Goal: Task Accomplishment & Management: Use online tool/utility

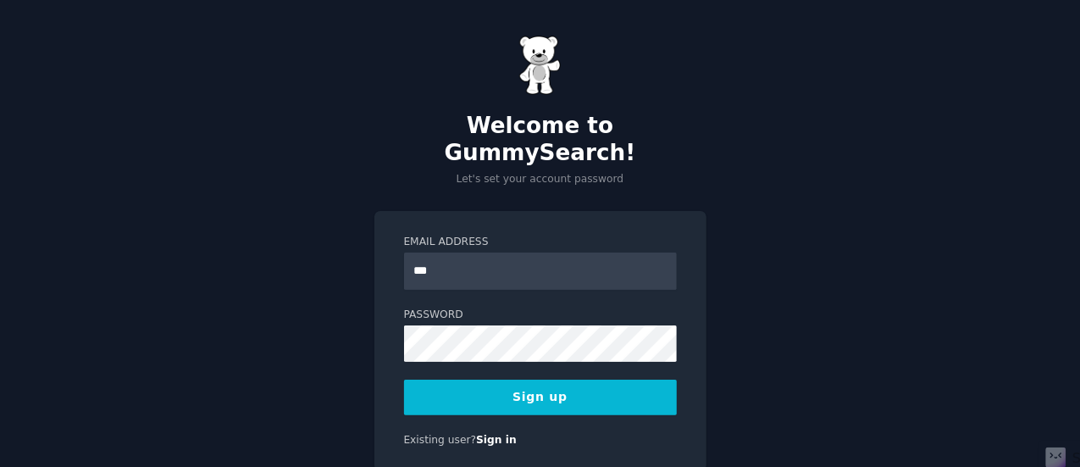
type input "**********"
click at [507, 379] on button "Sign up" at bounding box center [540, 397] width 273 height 36
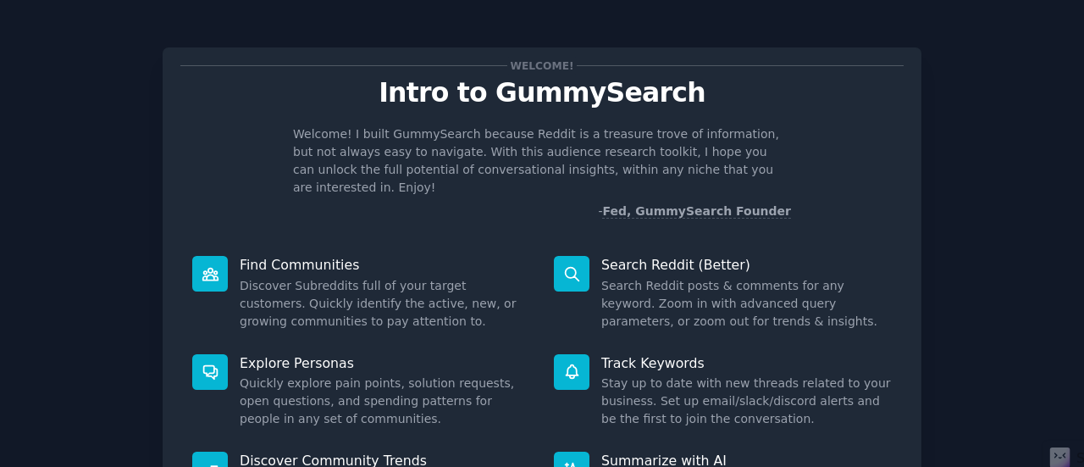
click at [1019, 172] on div "Welcome! Intro to GummySearch Welcome! I built GummySearch because Reddit is a …" at bounding box center [542, 349] width 1037 height 651
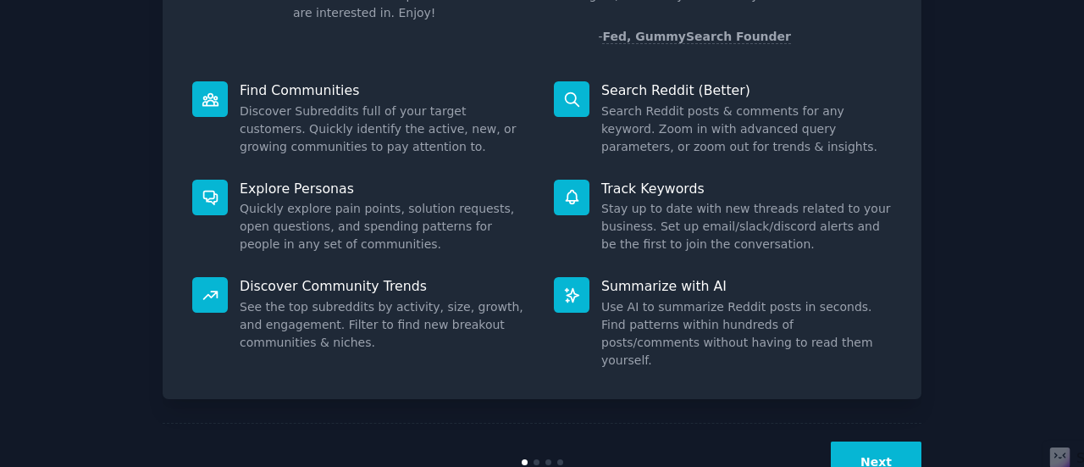
scroll to position [195, 0]
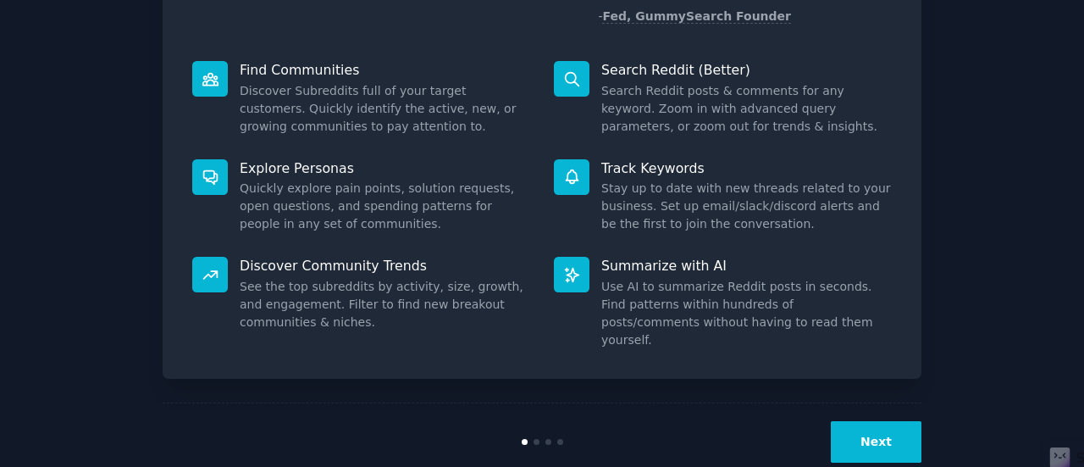
click at [897, 421] on button "Next" at bounding box center [876, 442] width 91 height 42
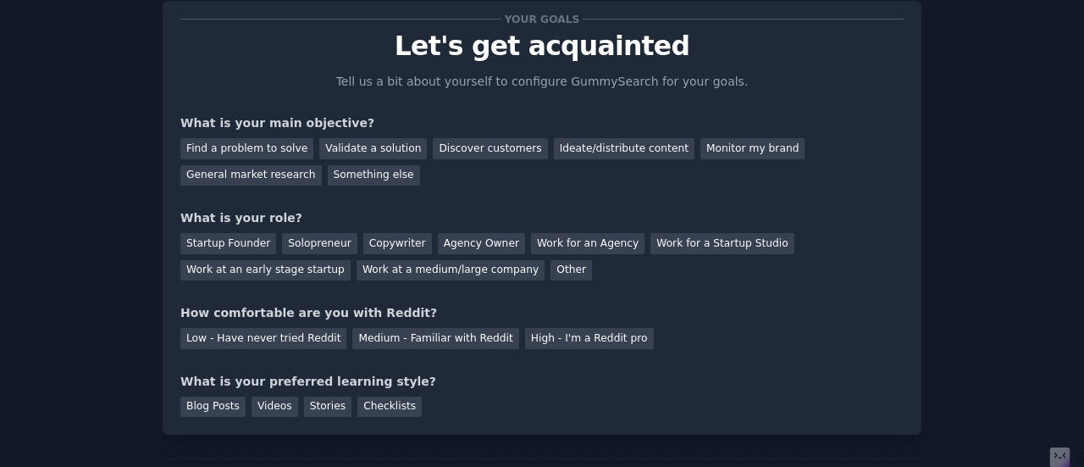
scroll to position [45, 0]
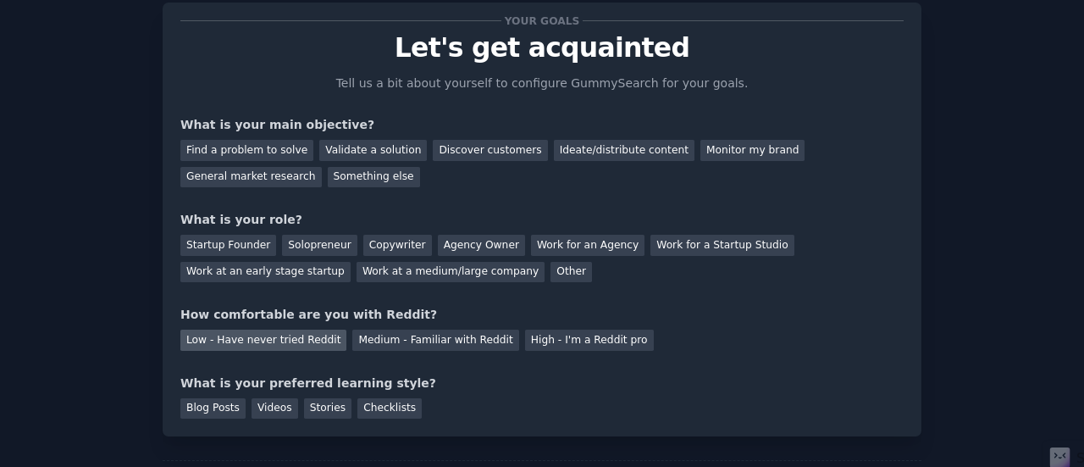
click at [251, 341] on div "Low - Have never tried Reddit" at bounding box center [263, 339] width 166 height 21
click at [255, 408] on div "Videos" at bounding box center [275, 408] width 47 height 21
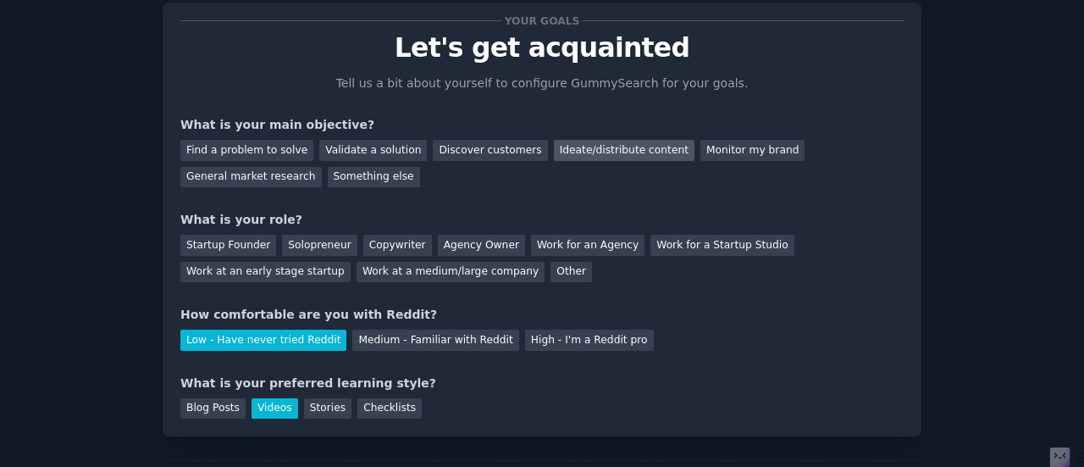
click at [591, 149] on div "Ideate/distribute content" at bounding box center [624, 150] width 141 height 21
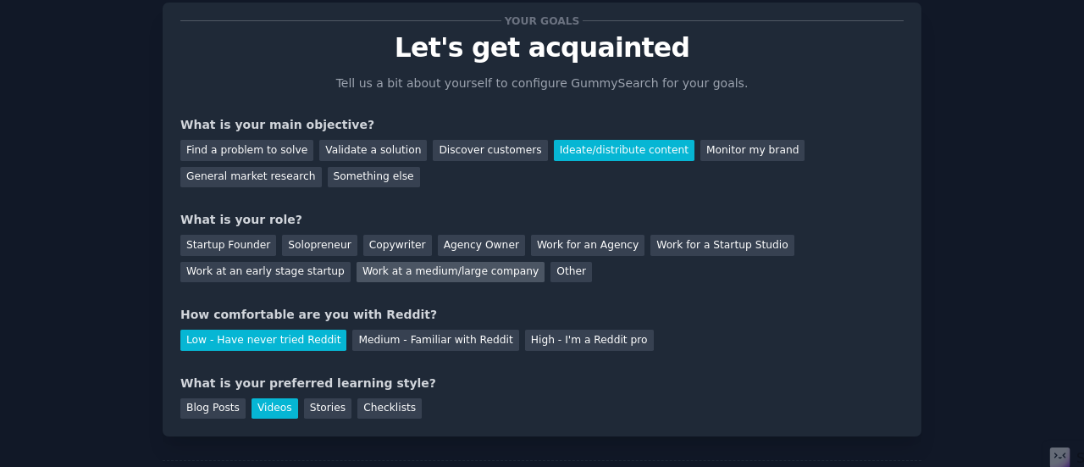
click at [357, 274] on div "Work at a medium/large company" at bounding box center [451, 272] width 188 height 21
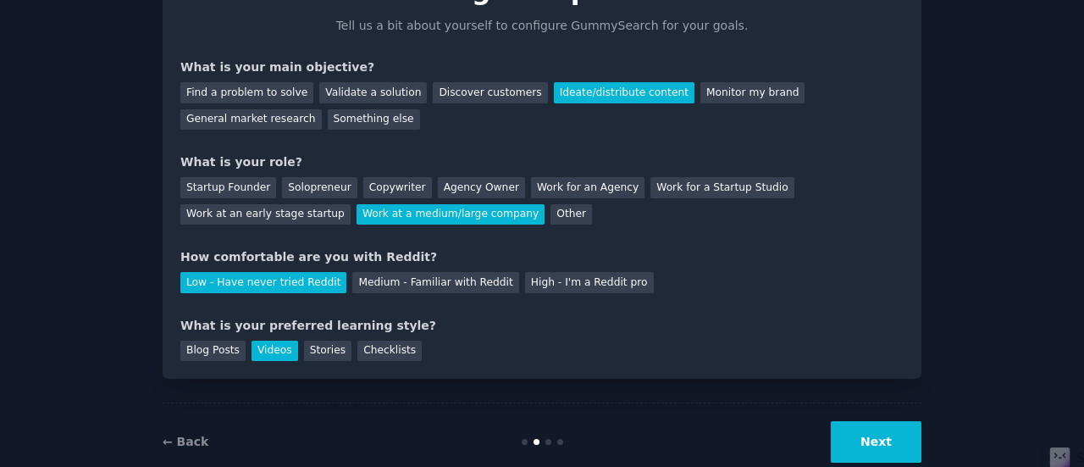
scroll to position [139, 0]
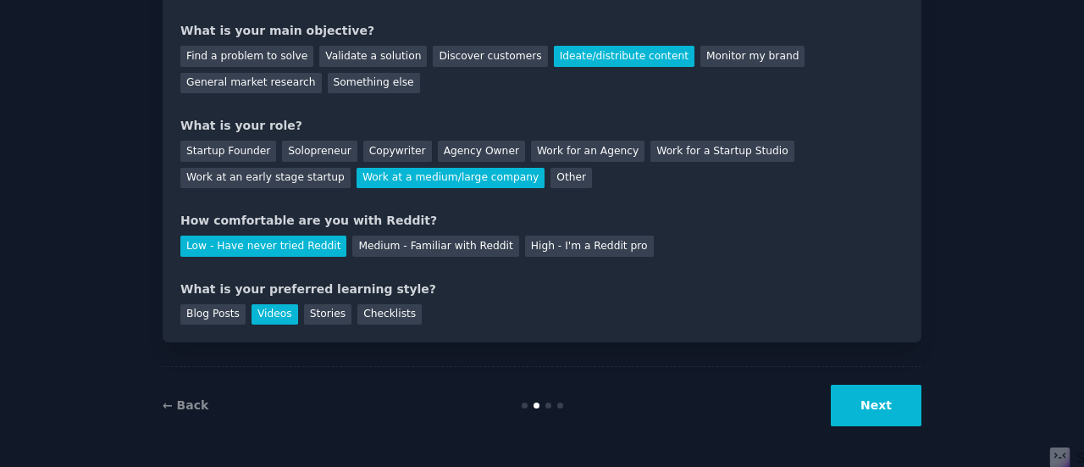
click at [875, 406] on button "Next" at bounding box center [876, 406] width 91 height 42
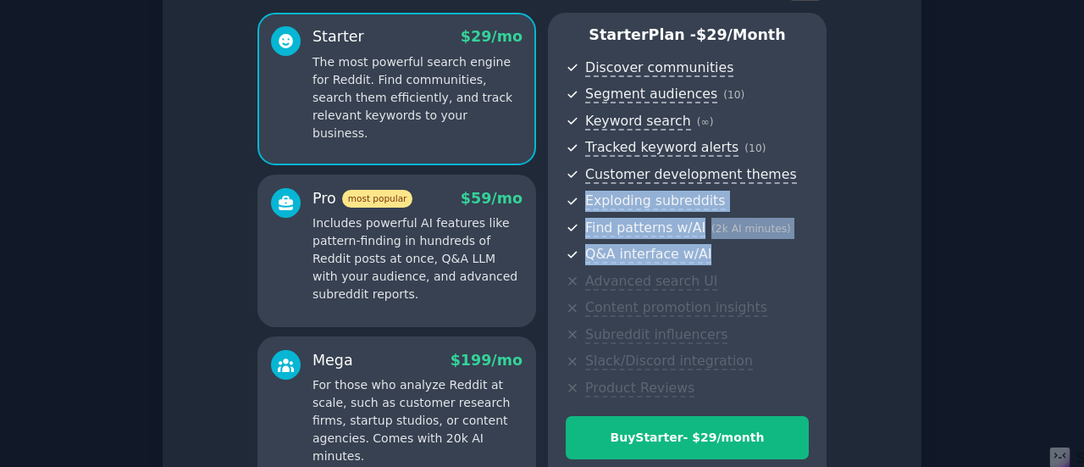
drag, startPoint x: 1079, startPoint y: 163, endPoint x: 1083, endPoint y: 243, distance: 79.7
click at [1083, 243] on main "Set up your account Choose your GummySearch flavor Enable 33% Annual Discount S…" at bounding box center [542, 233] width 1084 height 467
click at [1069, 240] on div "Set up your account Choose your GummySearch flavor Enable 33% Annual Discount S…" at bounding box center [542, 255] width 1084 height 789
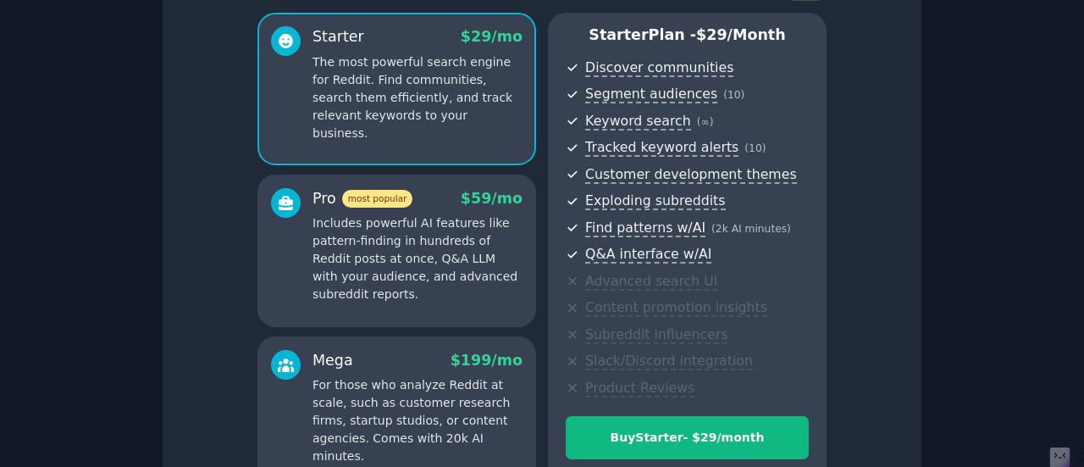
scroll to position [320, 0]
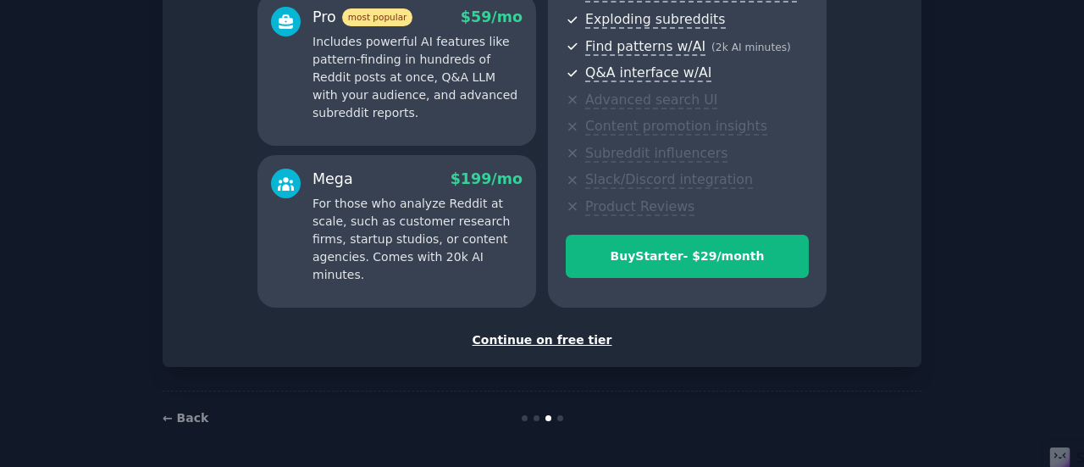
click at [562, 340] on div "Continue on free tier" at bounding box center [541, 340] width 723 height 18
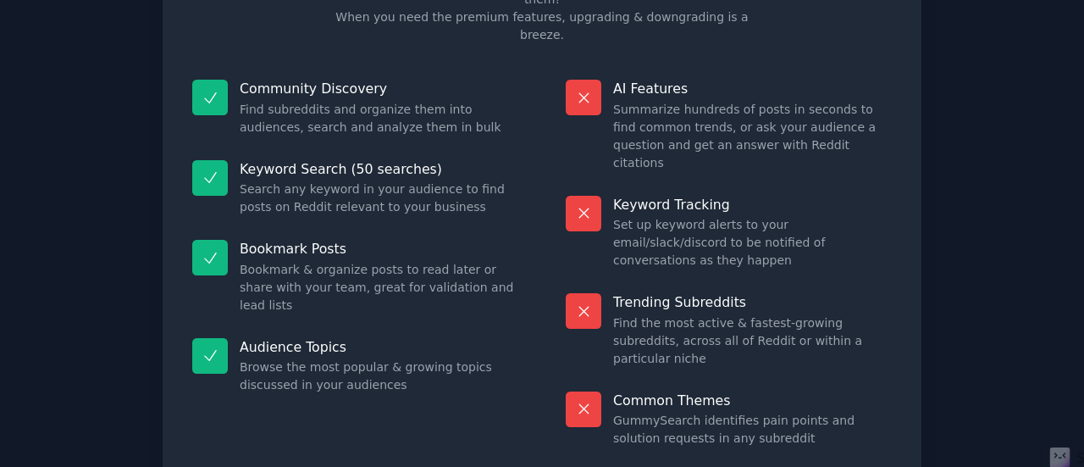
scroll to position [145, 0]
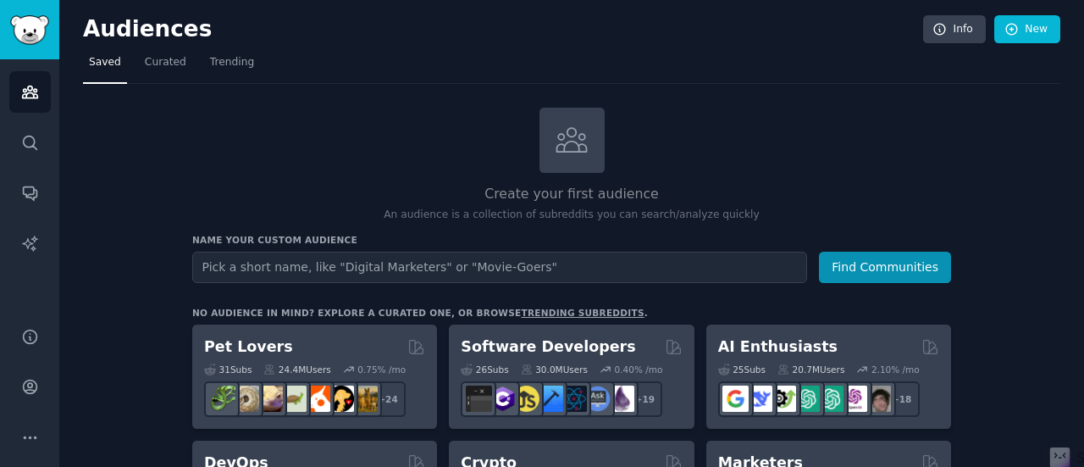
drag, startPoint x: 1079, startPoint y: 91, endPoint x: 1077, endPoint y: 174, distance: 83.0
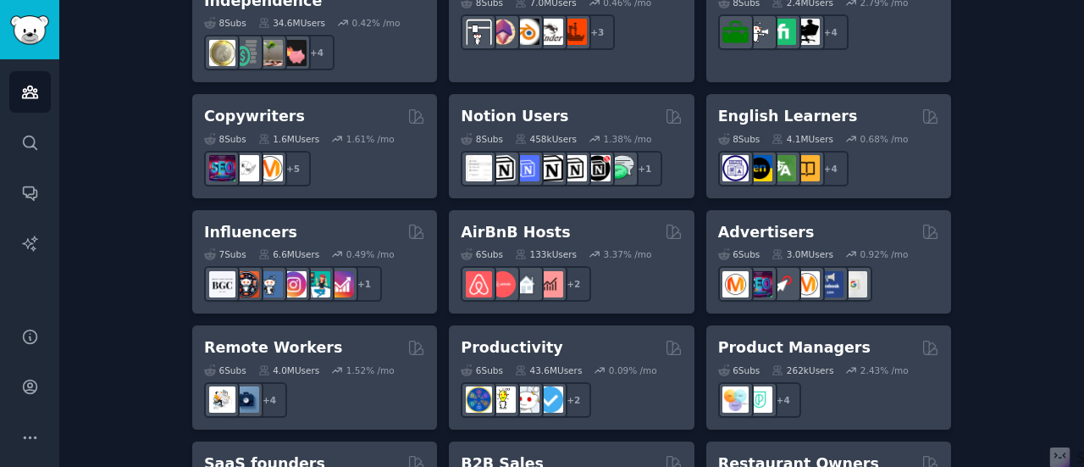
scroll to position [1452, 0]
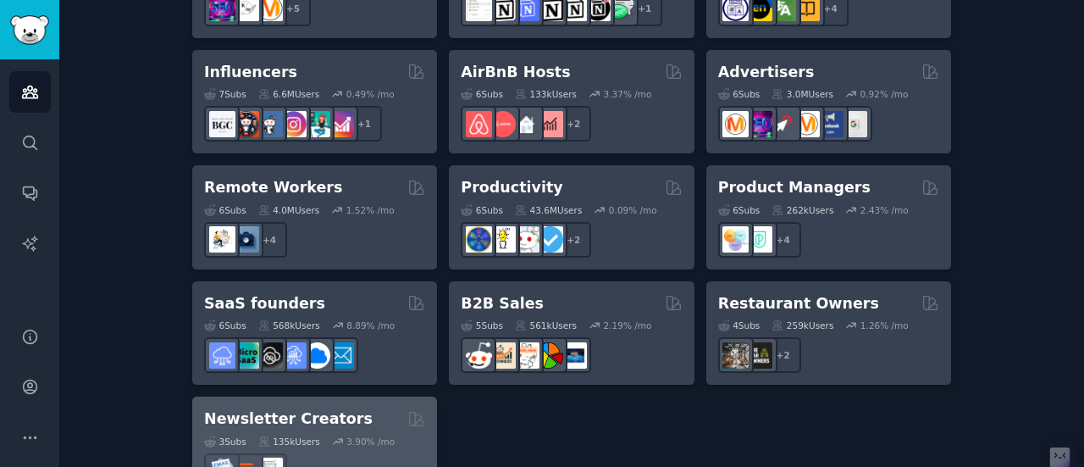
click at [301, 408] on h2 "Newsletter Creators" at bounding box center [288, 418] width 169 height 21
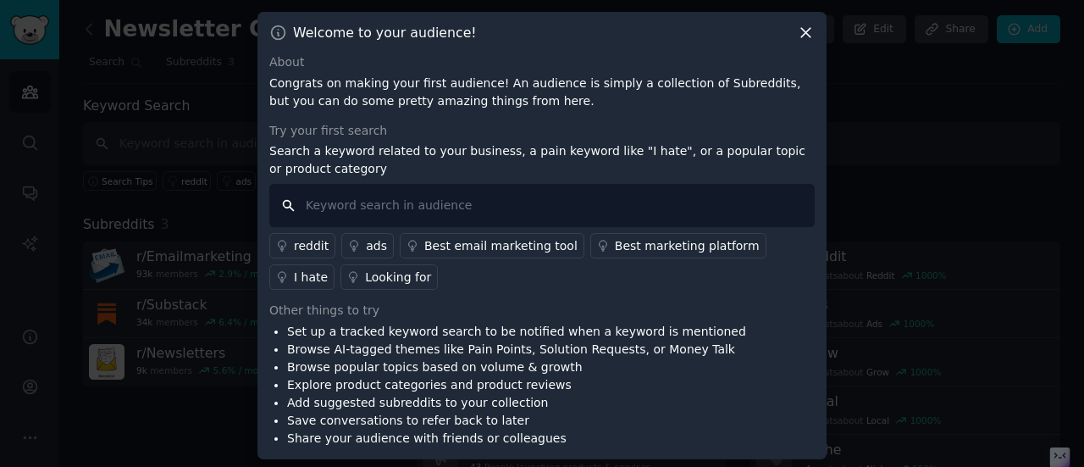
click at [344, 209] on input "text" at bounding box center [541, 205] width 545 height 43
type input "marketing, customer requires, life science products"
click at [734, 323] on div "Set up a tracked keyword search to be notified when a keyword is mentioned Brow…" at bounding box center [541, 385] width 545 height 125
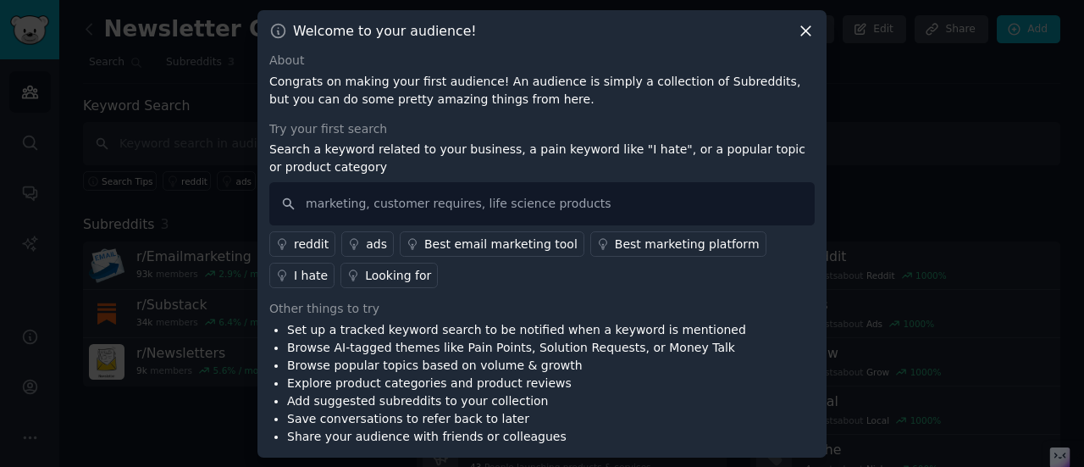
click at [490, 374] on li "Explore product categories and product reviews" at bounding box center [516, 383] width 459 height 18
click at [628, 213] on input "marketing, customer requires, life science products" at bounding box center [541, 203] width 545 height 43
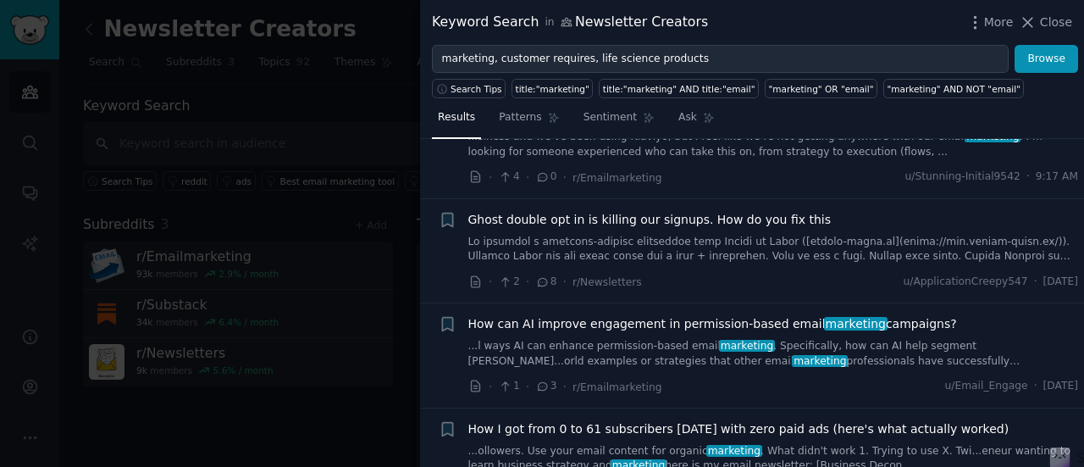
scroll to position [36, 0]
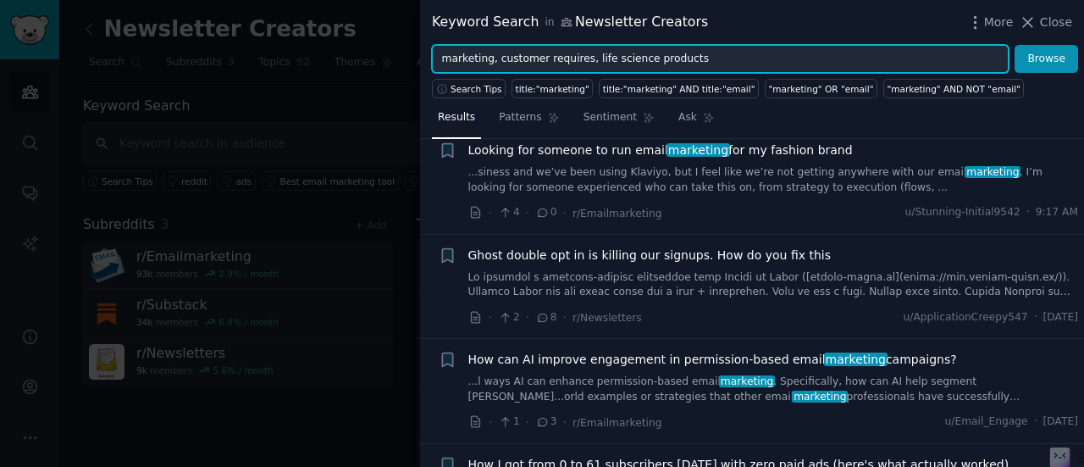
click at [681, 59] on input "marketing, customer requires, life science products" at bounding box center [720, 59] width 577 height 29
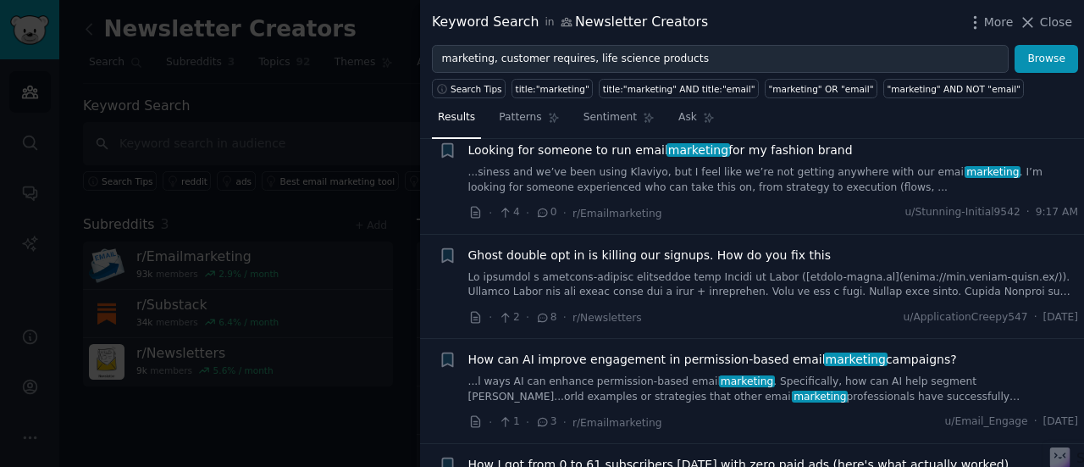
click at [681, 361] on span "How can AI improve engagement in permission-based email marketing campaigns?" at bounding box center [712, 360] width 489 height 18
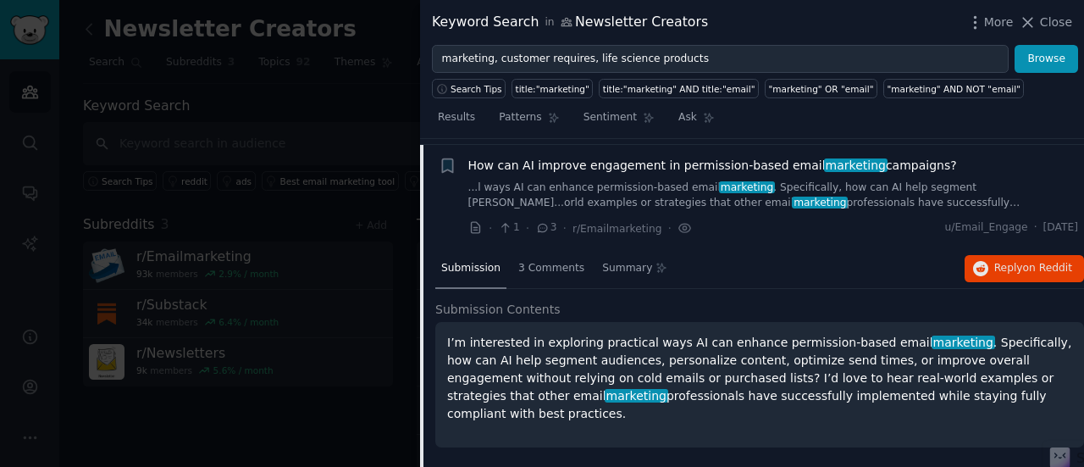
scroll to position [235, 0]
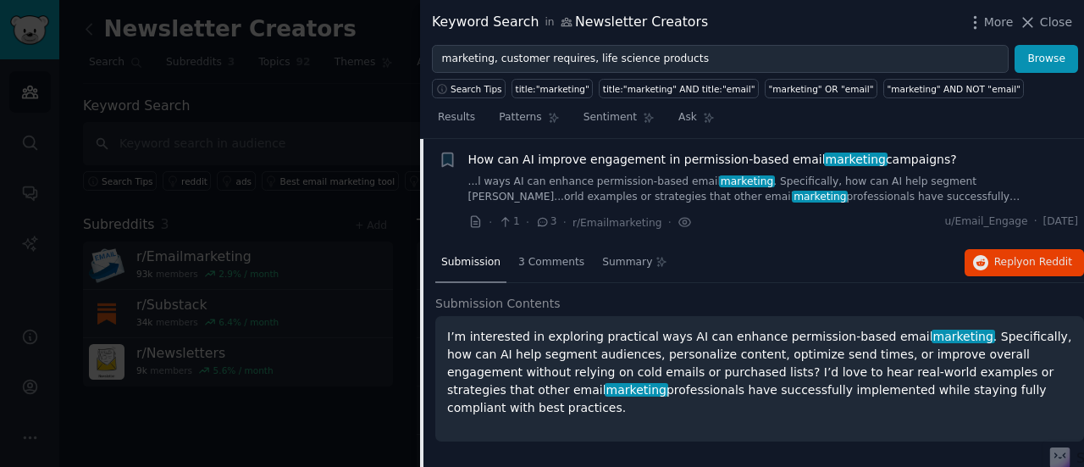
click at [490, 184] on link "...l ways AI can enhance permission-based email marketing . Specifically, how c…" at bounding box center [773, 189] width 611 height 30
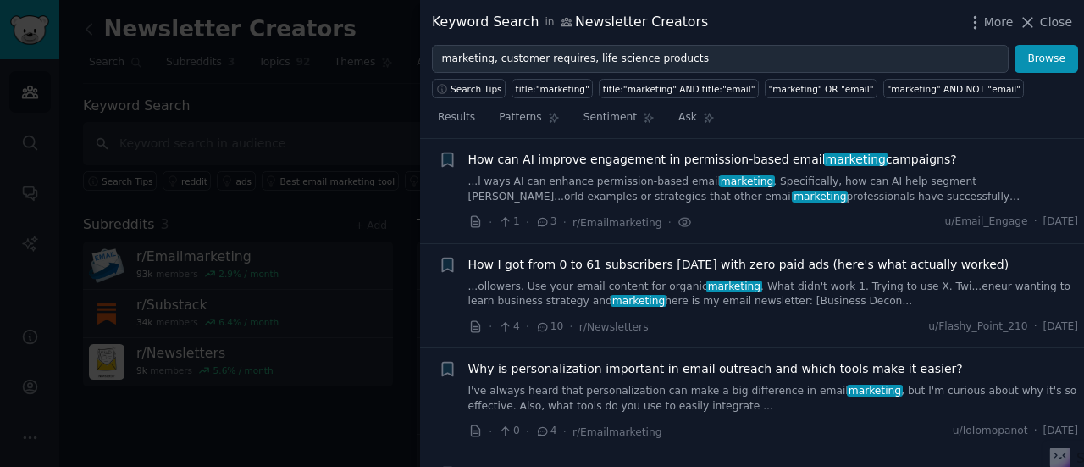
click at [1025, 179] on link "...l ways AI can enhance permission-based email marketing . Specifically, how c…" at bounding box center [773, 189] width 611 height 30
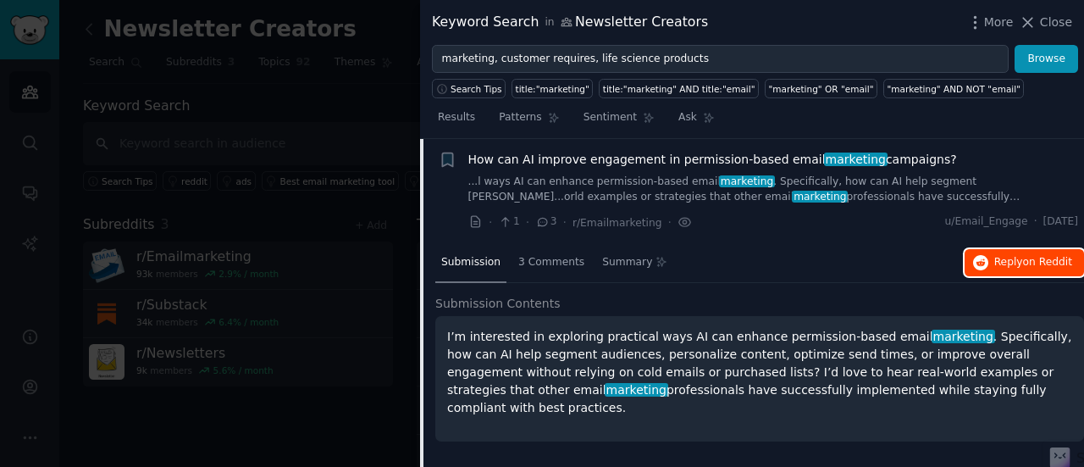
click at [1042, 257] on span "on Reddit" at bounding box center [1047, 262] width 49 height 12
click at [334, 422] on div at bounding box center [542, 233] width 1084 height 467
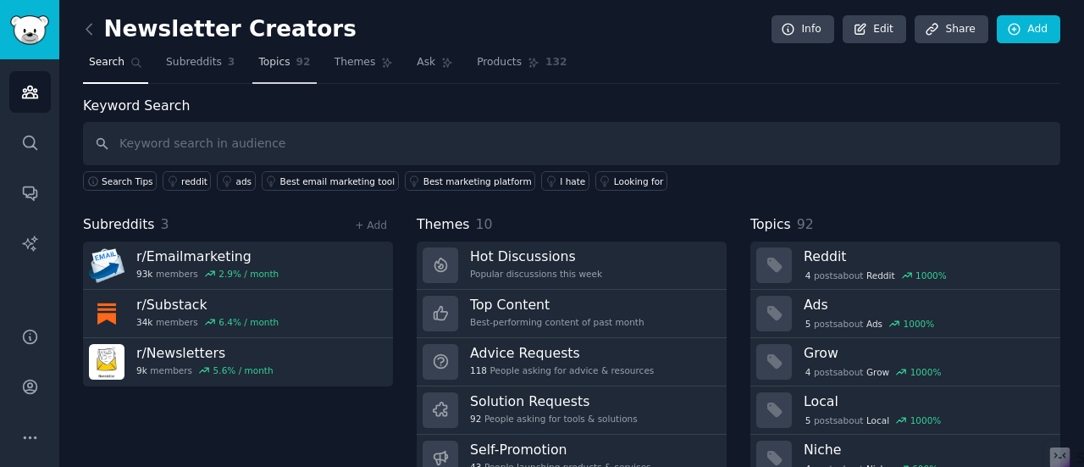
click at [282, 73] on link "Topics 92" at bounding box center [284, 66] width 64 height 35
